Goal: Task Accomplishment & Management: Manage account settings

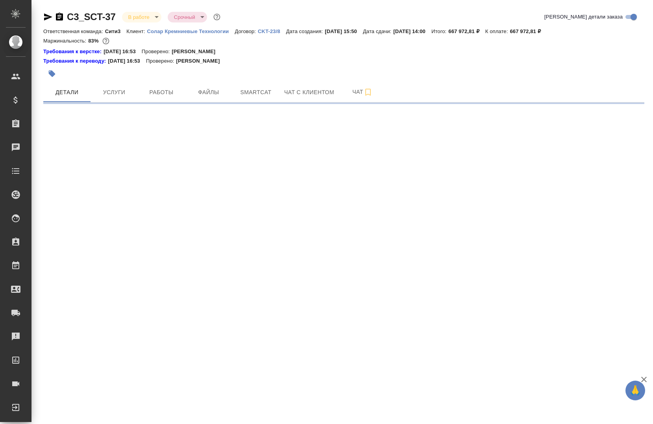
select select "RU"
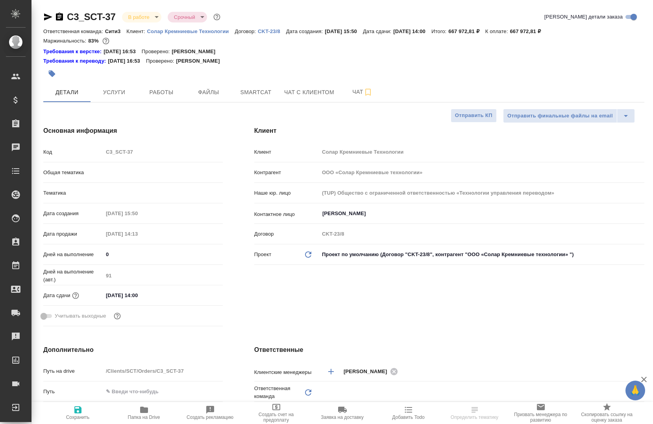
type textarea "x"
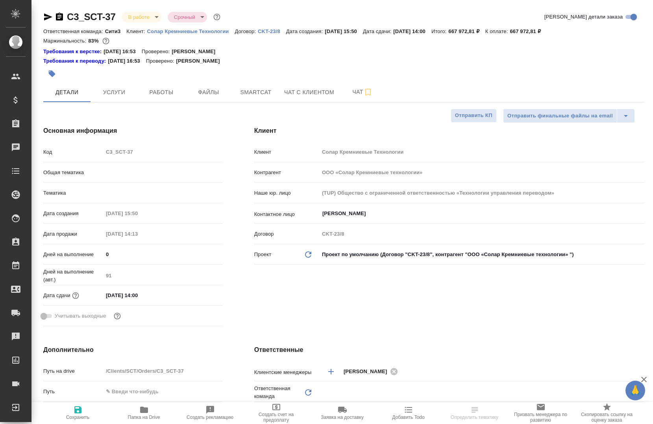
type textarea "x"
type input "Технический"
type input "[PERSON_NAME]"
click at [160, 89] on span "Работы" at bounding box center [162, 92] width 38 height 10
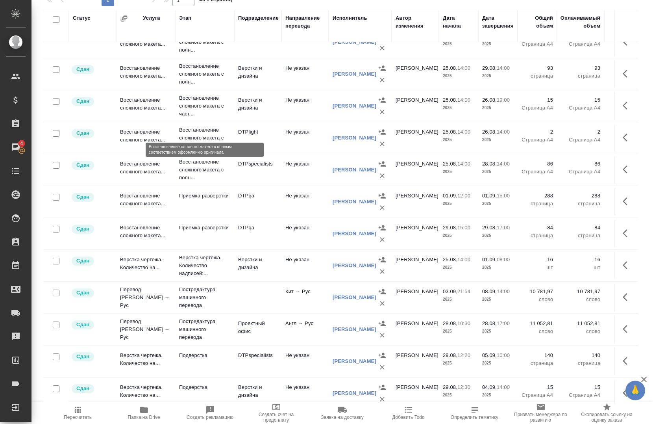
scroll to position [158, 0]
